Goal: Book appointment/travel/reservation

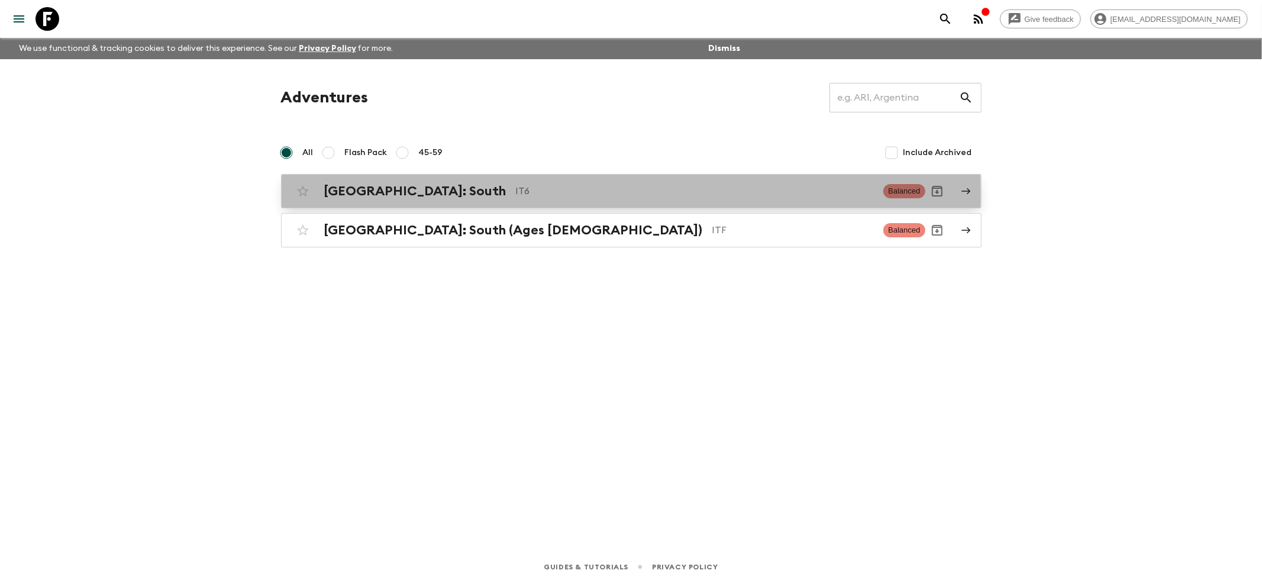
click at [323, 194] on div "[GEOGRAPHIC_DATA]: South IT6 Balanced" at bounding box center [608, 191] width 634 height 24
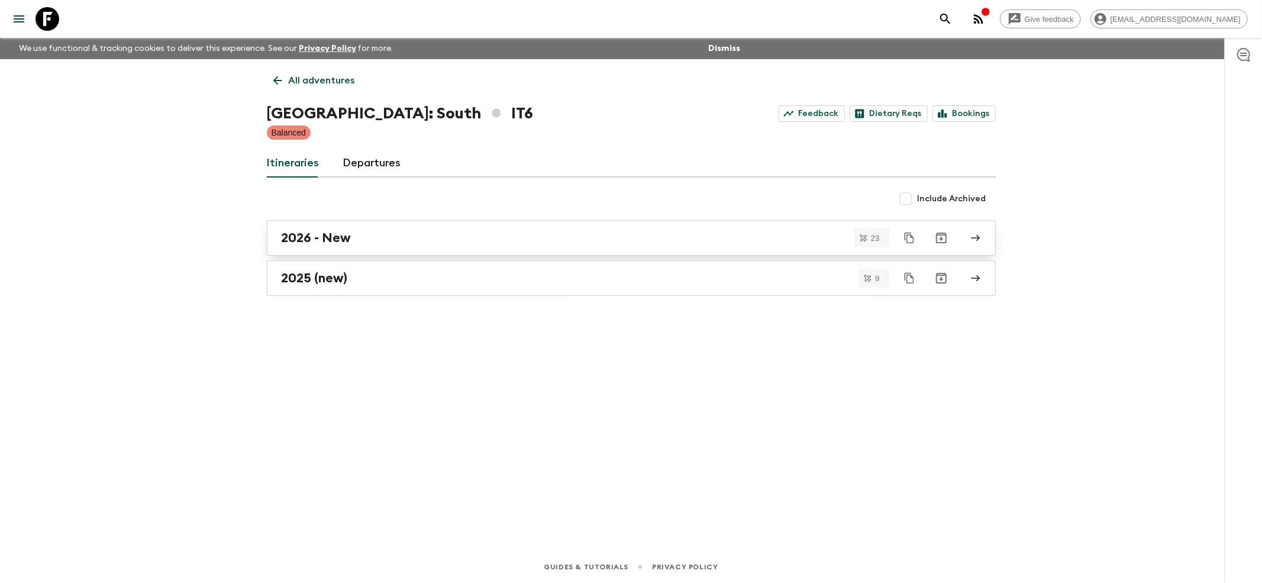
click at [315, 241] on h2 "2026 - New" at bounding box center [317, 237] width 70 height 15
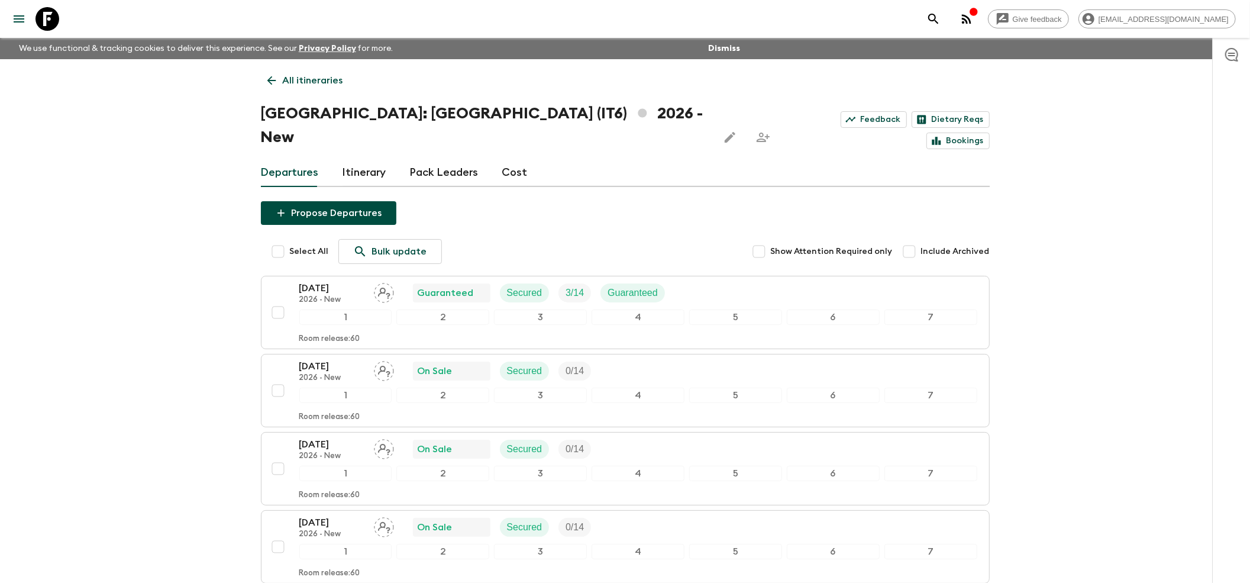
click at [278, 76] on link "All itineraries" at bounding box center [305, 81] width 89 height 24
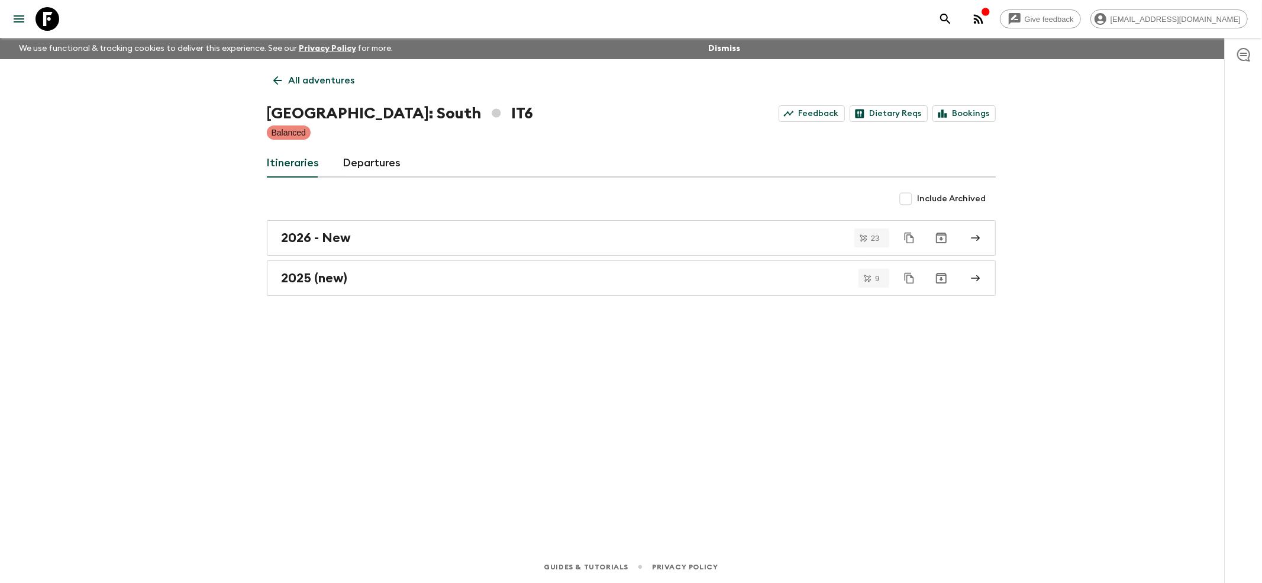
click at [271, 78] on icon at bounding box center [277, 80] width 13 height 13
